Goal: Find specific page/section: Find specific page/section

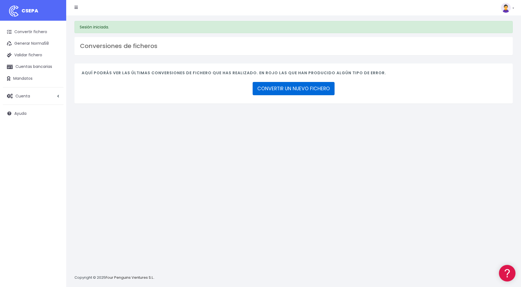
click at [287, 85] on link "CONVERTIR UN NUEVO FICHERO" at bounding box center [294, 88] width 82 height 13
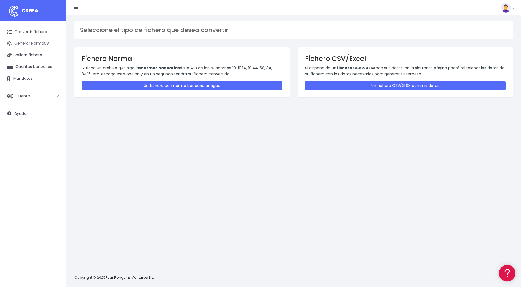
click at [24, 49] on link "Generar Norma58" at bounding box center [33, 44] width 61 height 12
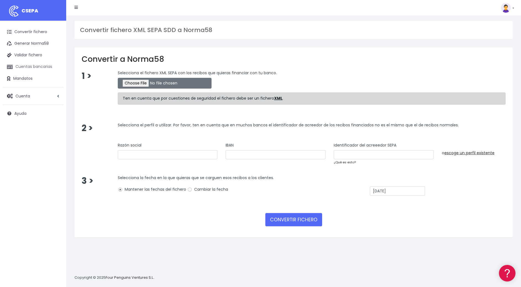
click at [32, 66] on link "Cuentas bancarias" at bounding box center [33, 67] width 61 height 12
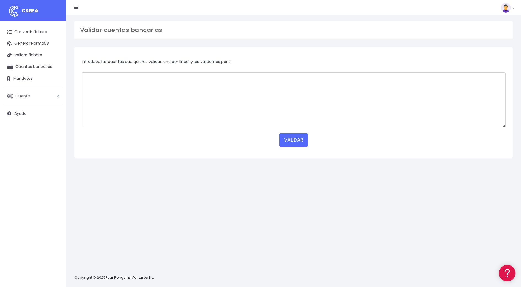
click at [32, 97] on link "Cuenta" at bounding box center [33, 96] width 61 height 12
